Goal: Task Accomplishment & Management: Complete application form

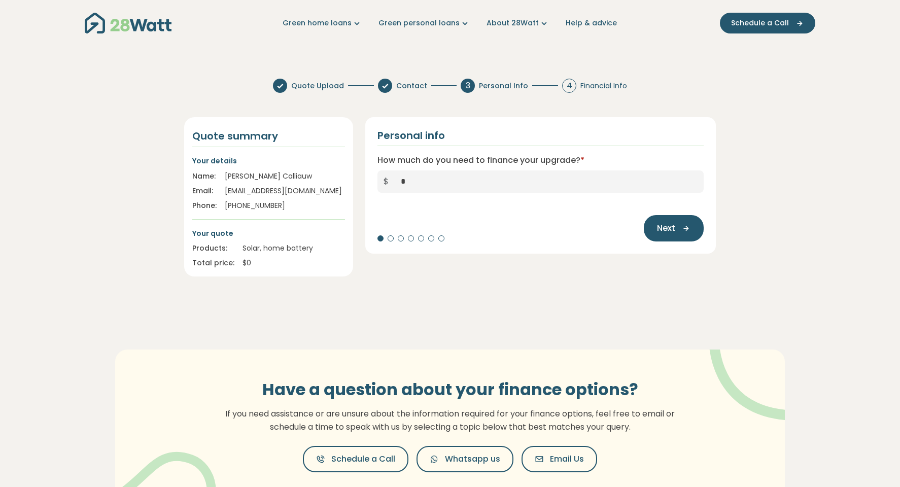
type input "*"
click at [731, 312] on div "Have a question about your finance options? If you need assistance or are unsur…" at bounding box center [450, 426] width 731 height 234
click at [687, 238] on button "Next" at bounding box center [674, 228] width 60 height 26
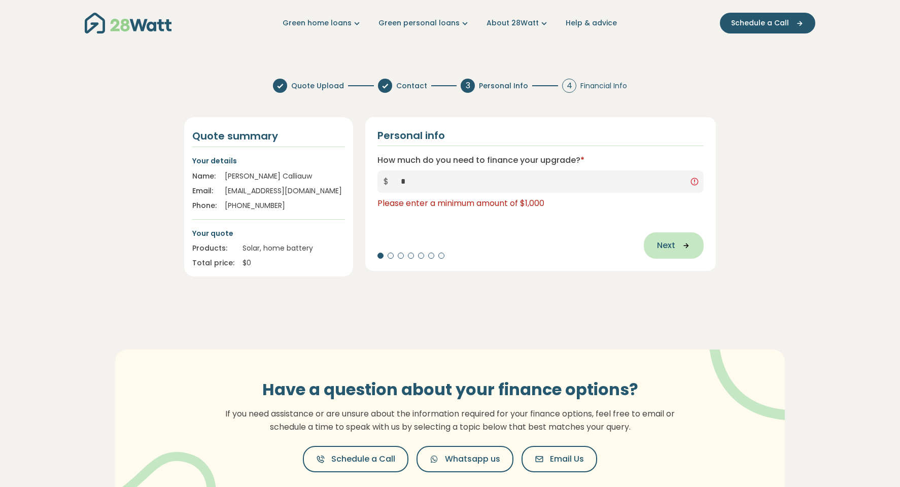
click at [667, 251] on span "Next" at bounding box center [666, 246] width 18 height 12
click at [669, 290] on section "Quote Upload Contact 3 Personal Info 4 Financial Info Quote summary Your detail…" at bounding box center [450, 307] width 900 height 473
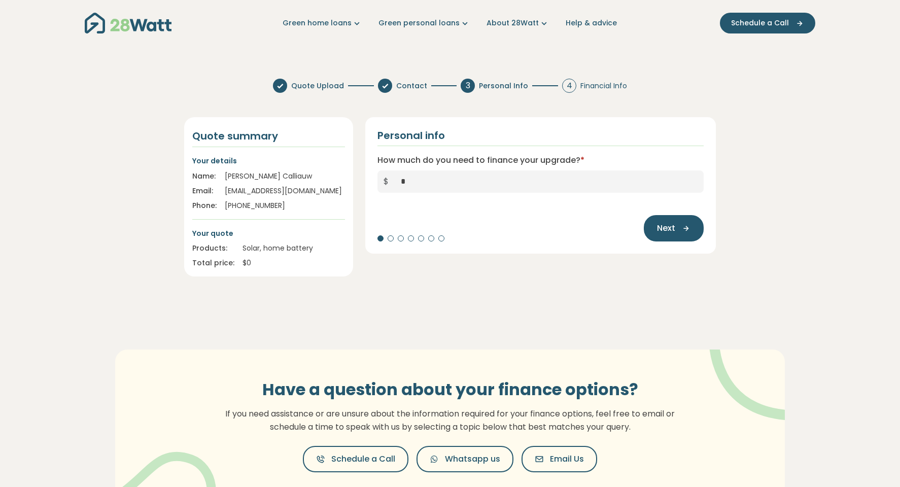
click at [660, 286] on section "Quote Upload Contact 3 Personal Info 4 Financial Info Quote summary Your detail…" at bounding box center [450, 307] width 900 height 473
click at [655, 222] on button "Next" at bounding box center [674, 228] width 60 height 26
click at [434, 188] on input "*" at bounding box center [549, 182] width 309 height 22
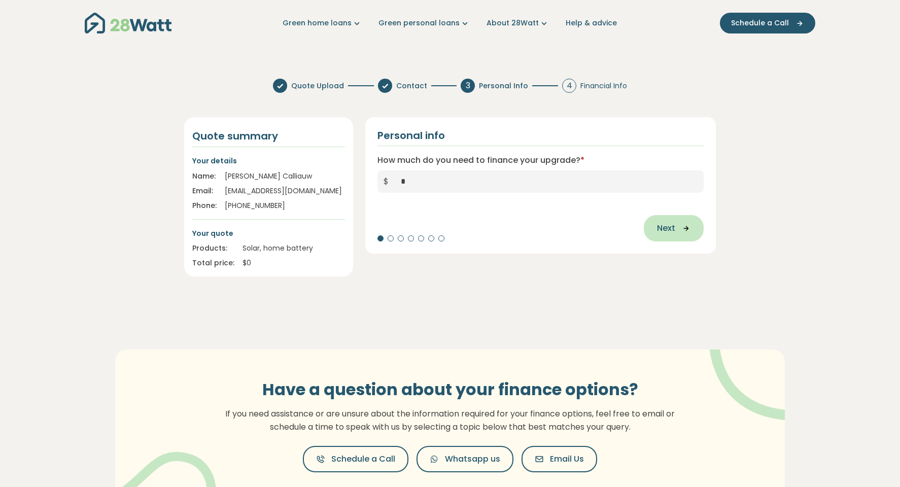
click at [667, 230] on span "Next" at bounding box center [666, 228] width 18 height 12
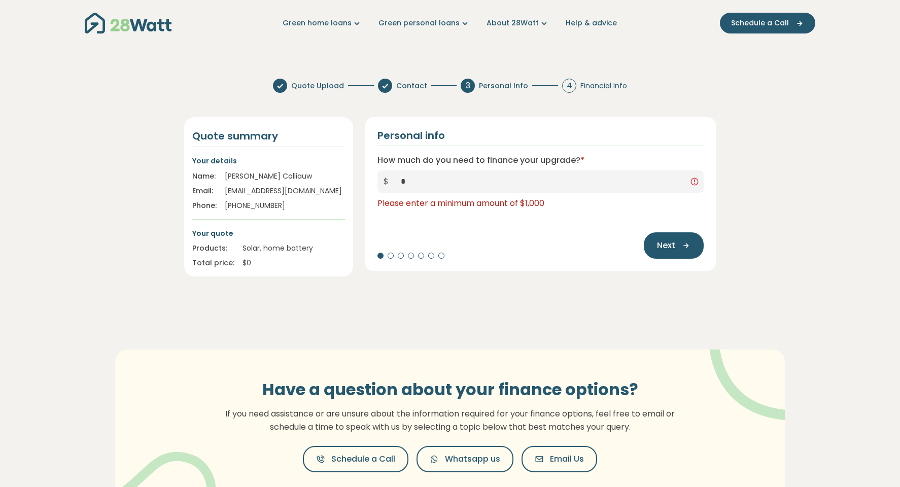
click at [554, 247] on div "Next" at bounding box center [541, 240] width 326 height 37
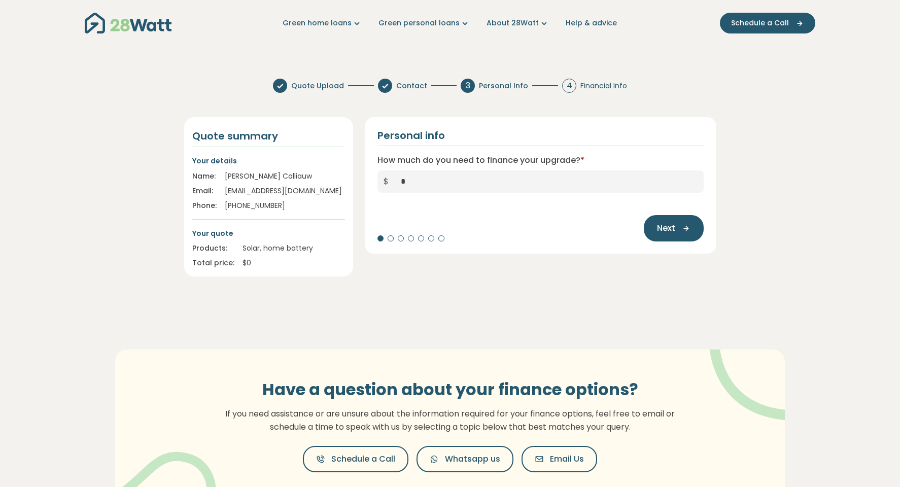
click at [441, 187] on input "*" at bounding box center [549, 182] width 309 height 22
type input "******"
click at [670, 227] on span "Next" at bounding box center [666, 228] width 18 height 12
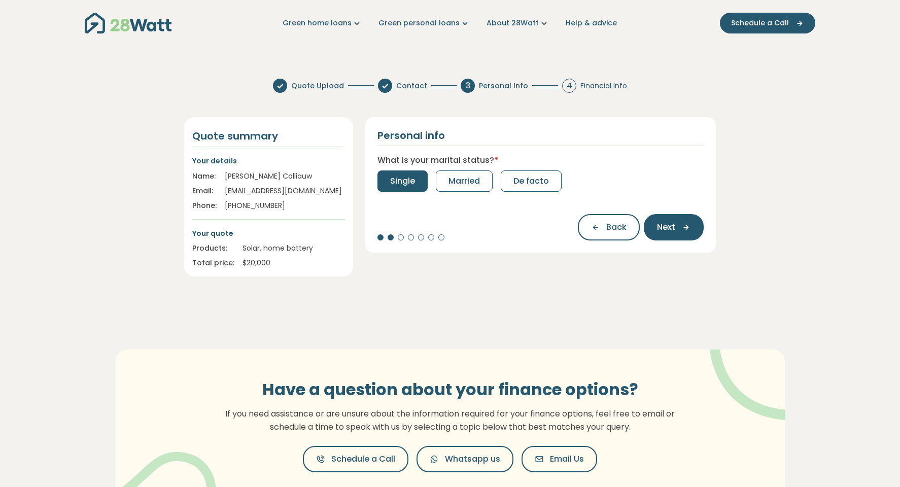
click at [411, 184] on span "Single" at bounding box center [402, 181] width 25 height 12
click at [401, 184] on button "0" at bounding box center [393, 181] width 30 height 21
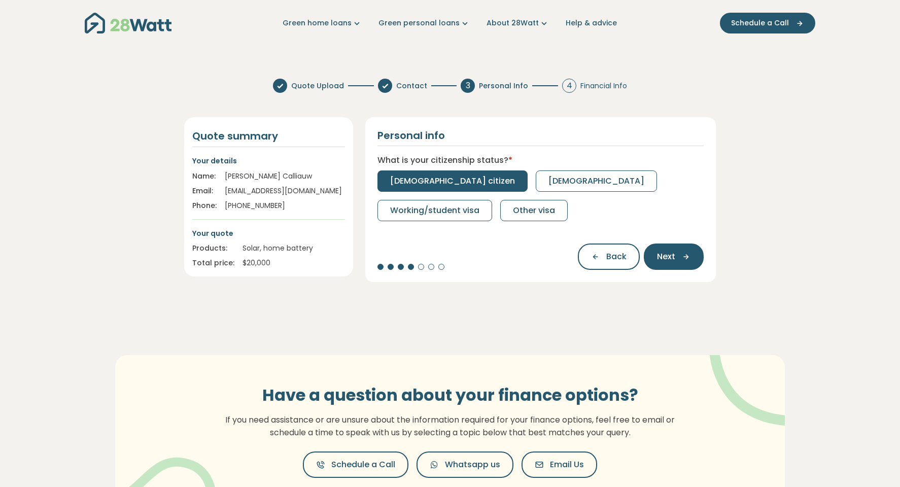
click at [397, 184] on span "Australian citizen" at bounding box center [452, 181] width 125 height 12
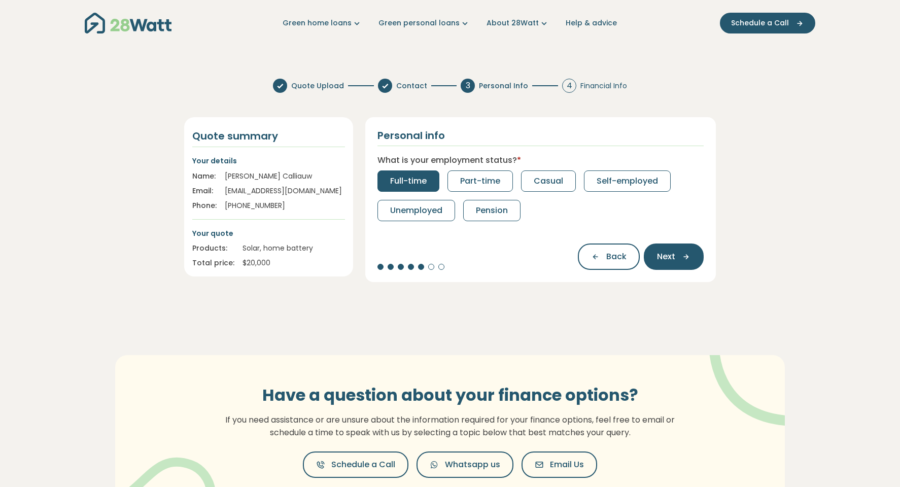
click at [420, 189] on button "Full-time" at bounding box center [409, 181] width 62 height 21
select select "*******"
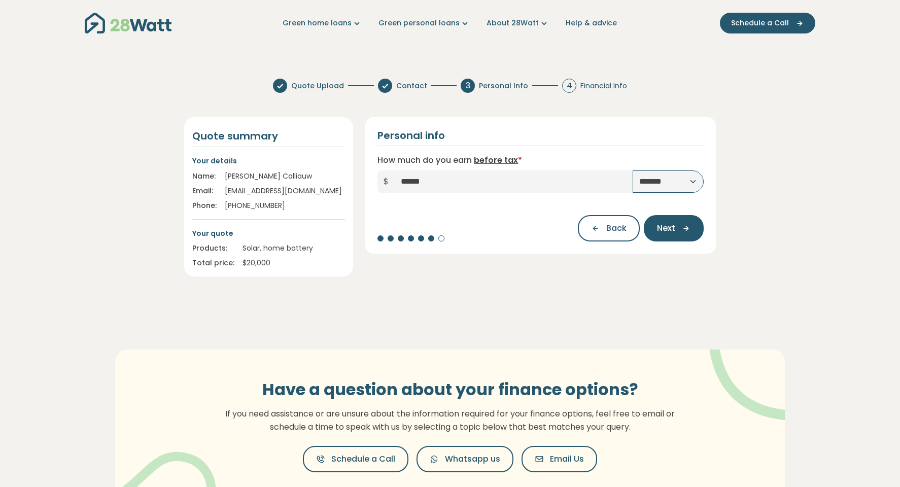
type input "*****"
click at [695, 237] on button "Next" at bounding box center [674, 228] width 60 height 26
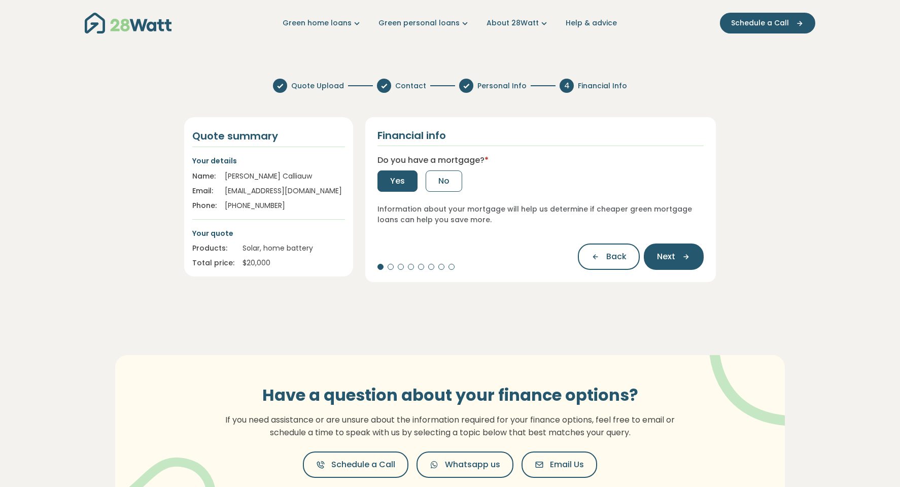
click at [393, 183] on span "Yes" at bounding box center [397, 181] width 15 height 12
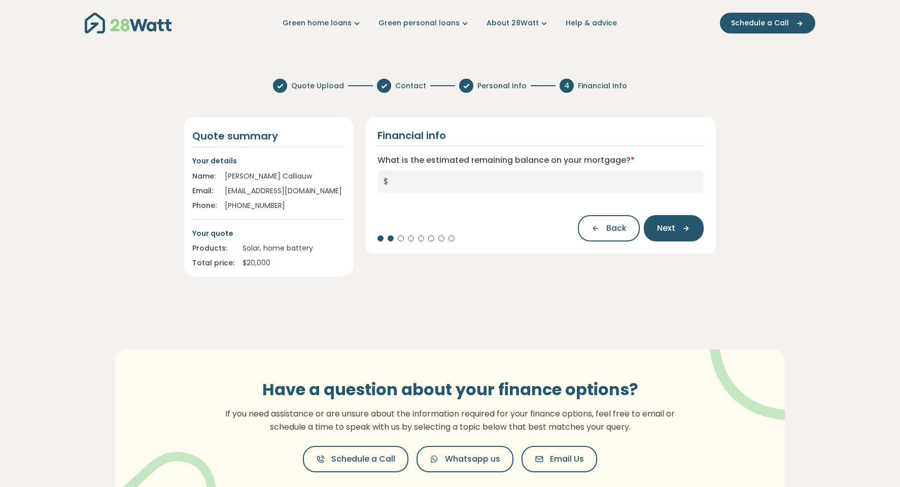
click at [341, 313] on div "Have a question about your finance options? If you need assistance or are unsur…" at bounding box center [450, 426] width 731 height 234
click at [612, 228] on span "Back" at bounding box center [616, 228] width 20 height 12
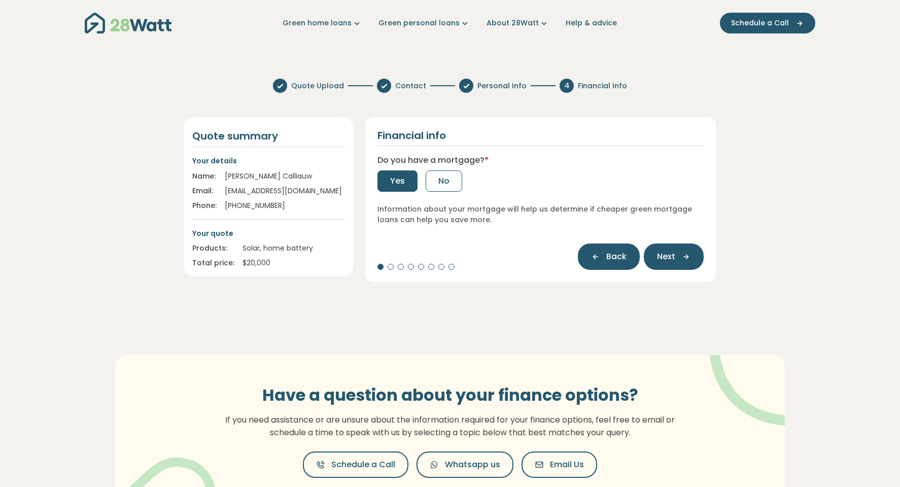
click at [614, 253] on span "Back" at bounding box center [616, 257] width 20 height 12
select select "*******"
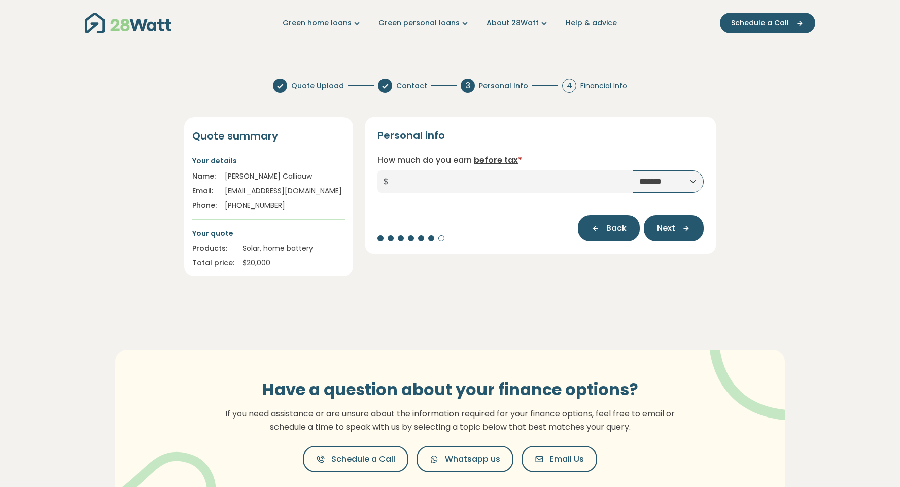
drag, startPoint x: 611, startPoint y: 230, endPoint x: 614, endPoint y: 246, distance: 16.5
click at [611, 230] on span "Back" at bounding box center [616, 228] width 20 height 12
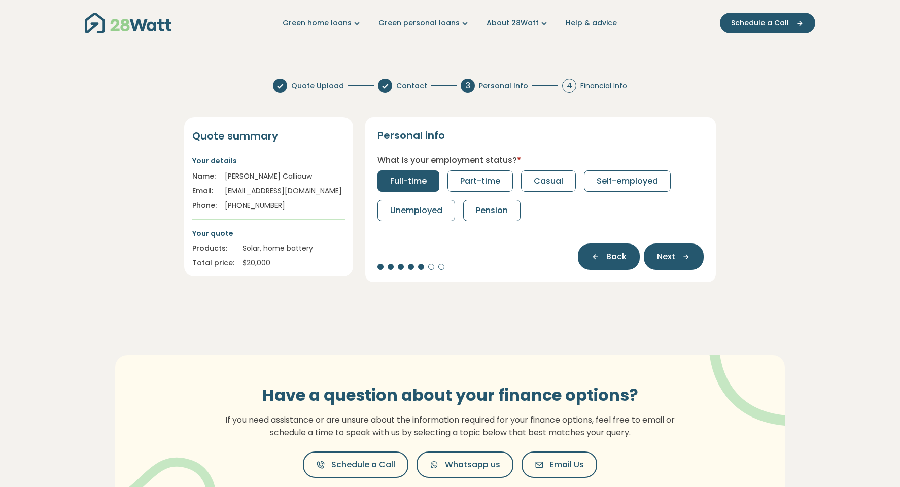
click at [614, 248] on button "Back" at bounding box center [609, 257] width 62 height 26
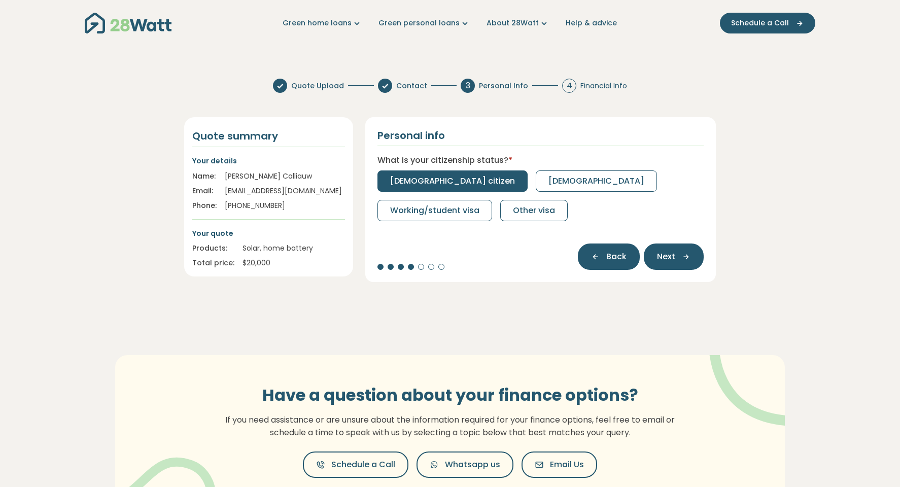
click at [616, 255] on span "Back" at bounding box center [616, 257] width 20 height 12
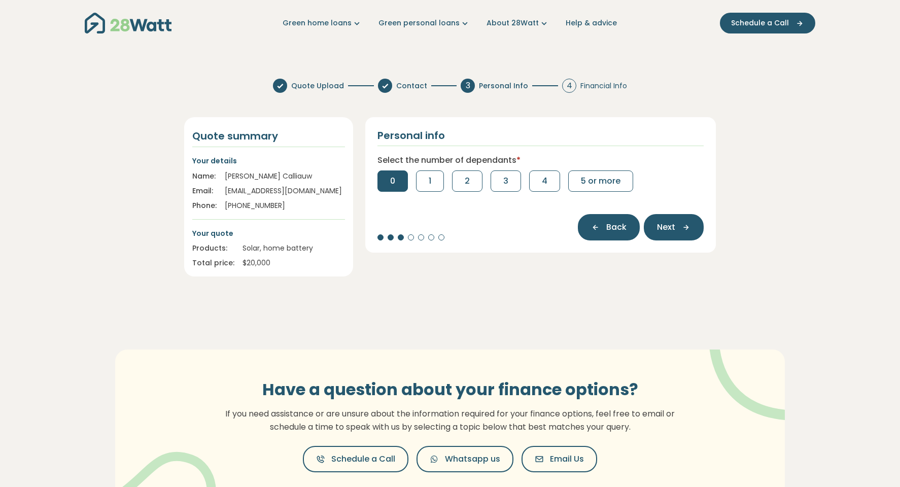
click at [610, 226] on span "Back" at bounding box center [616, 227] width 20 height 12
click at [603, 225] on icon "button" at bounding box center [598, 227] width 15 height 9
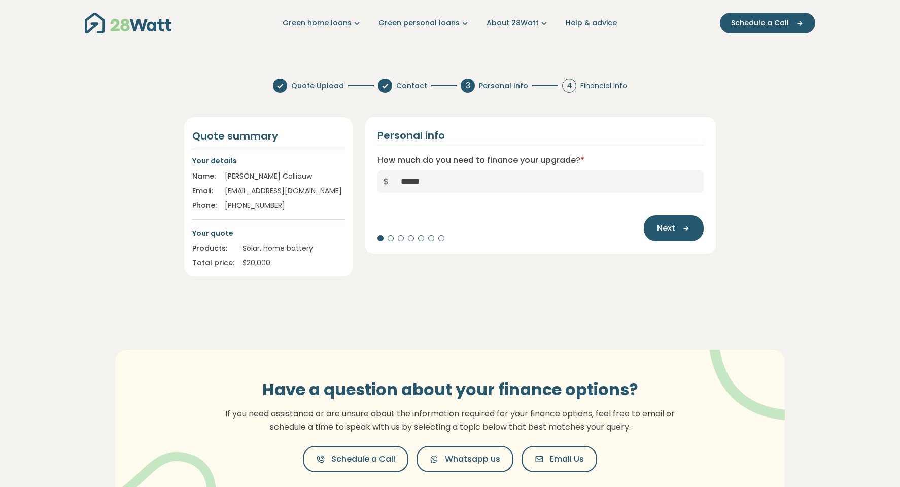
click at [479, 182] on input "******" at bounding box center [549, 182] width 309 height 22
type input "*"
click at [674, 232] on span "Next" at bounding box center [666, 228] width 18 height 12
